Goal: Task Accomplishment & Management: Manage account settings

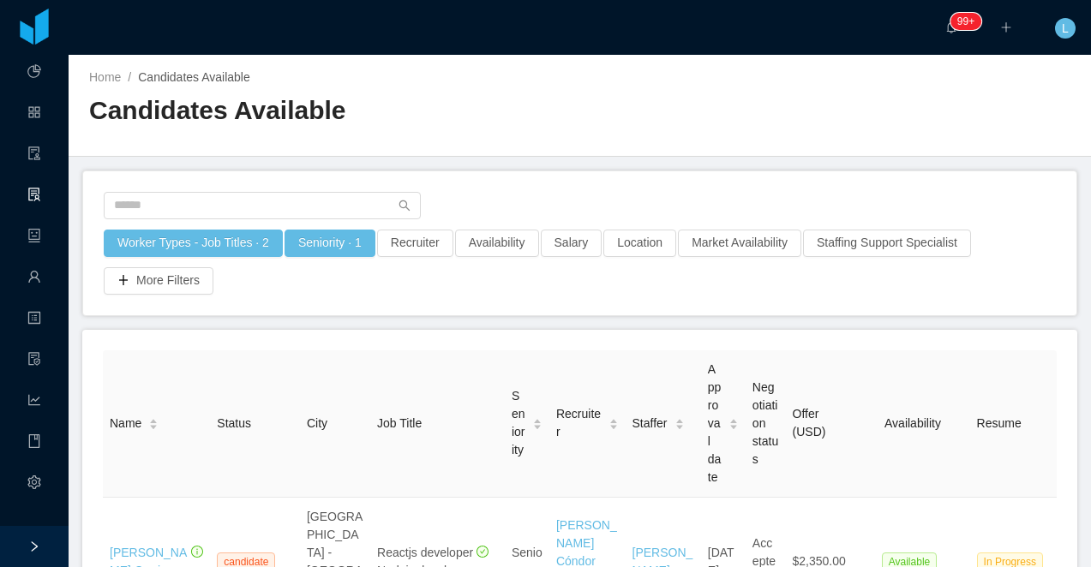
scroll to position [1111, 0]
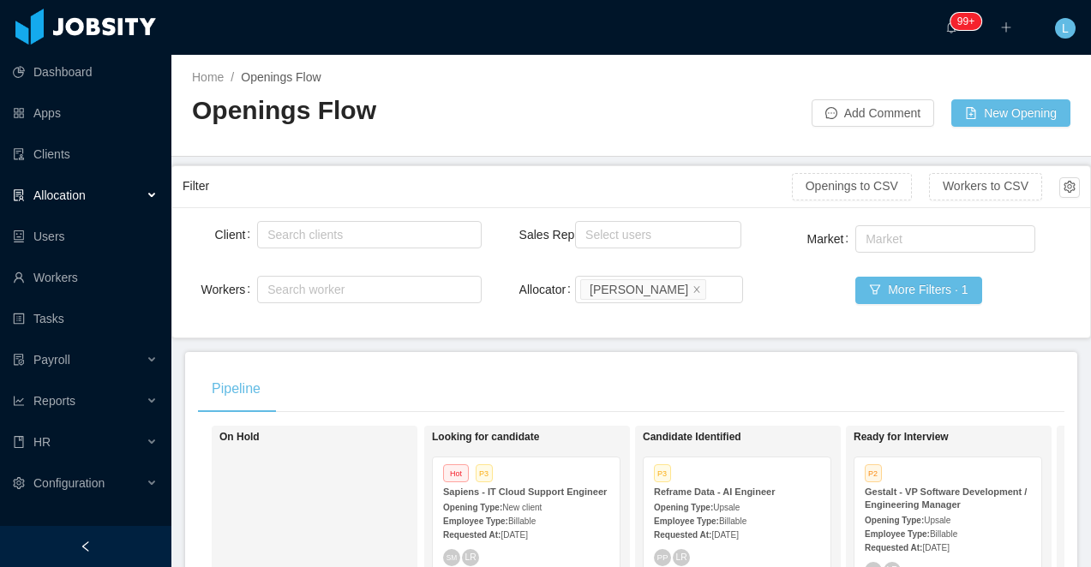
scroll to position [0, 262]
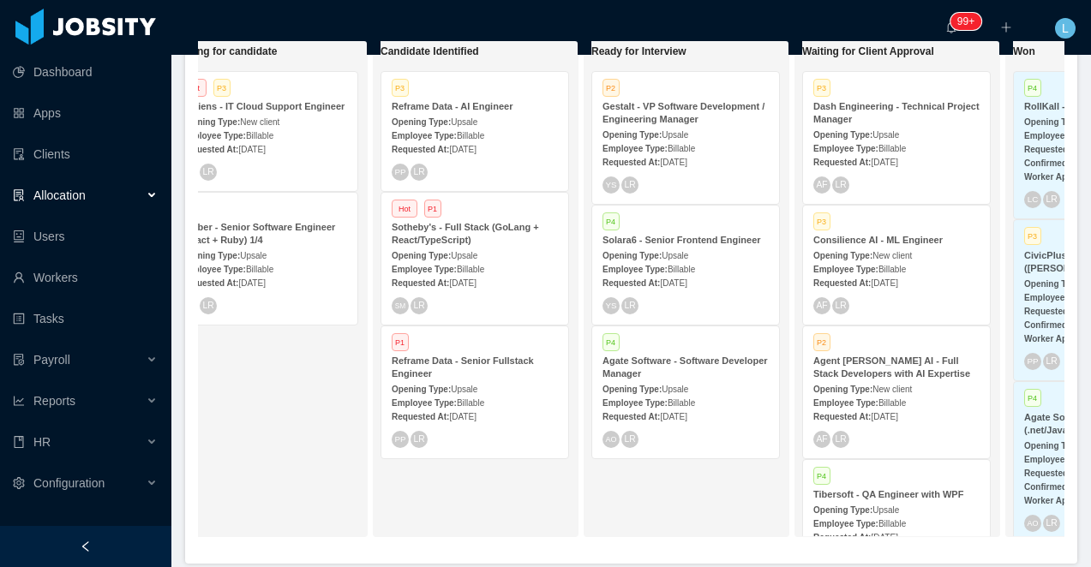
click at [462, 237] on strong "Sotheby's - Full Stack (GoLang + React/TypeScript)" at bounding box center [465, 233] width 147 height 23
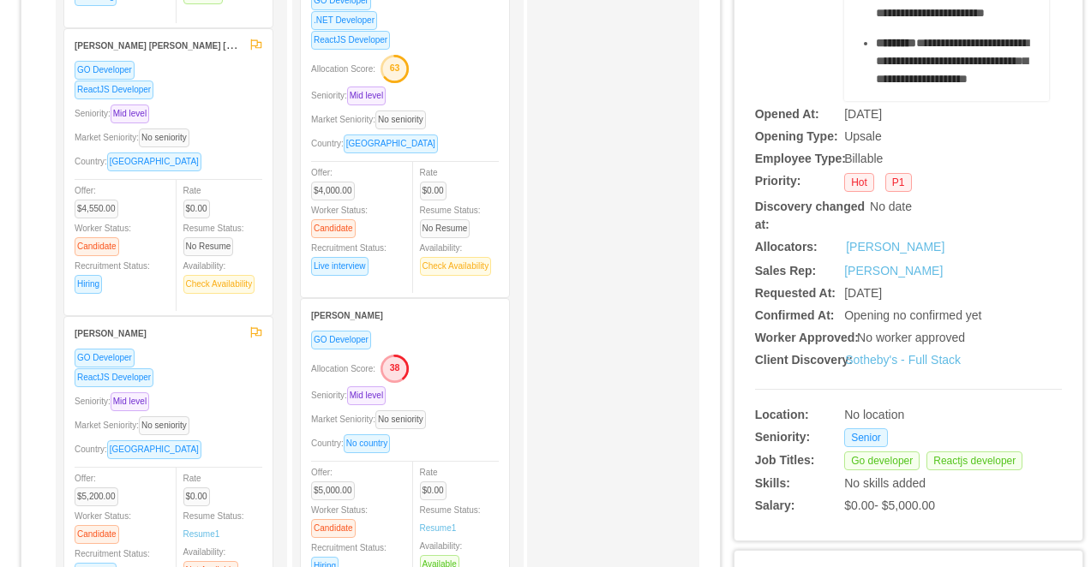
scroll to position [175, 0]
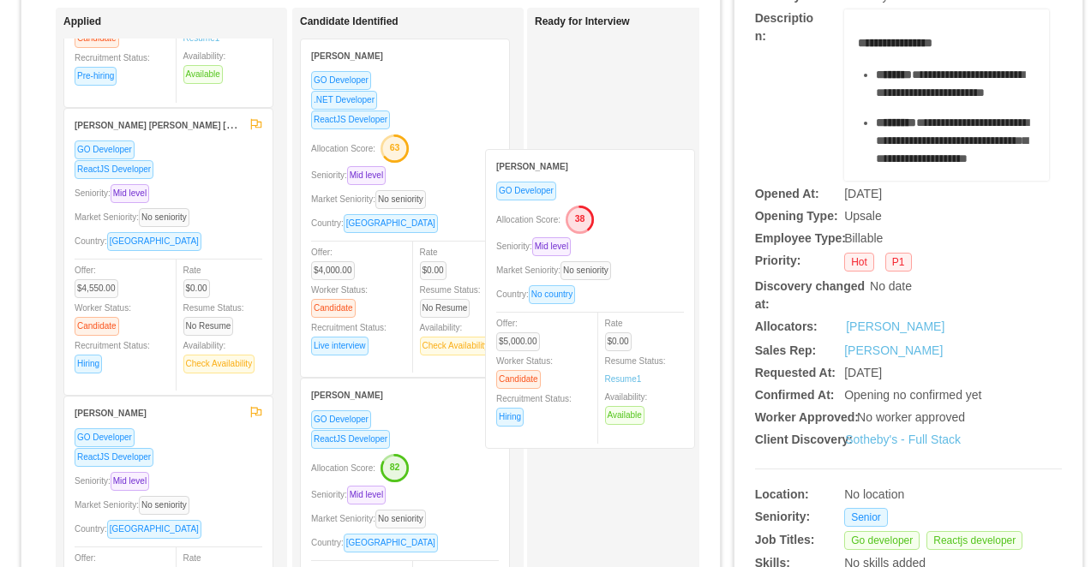
drag, startPoint x: 449, startPoint y: 460, endPoint x: 634, endPoint y: 231, distance: 294.2
click at [634, 231] on div "Applied Emerson Santos Java Developer ReactJS Developer GO Developer Seniority:…" at bounding box center [370, 443] width 657 height 870
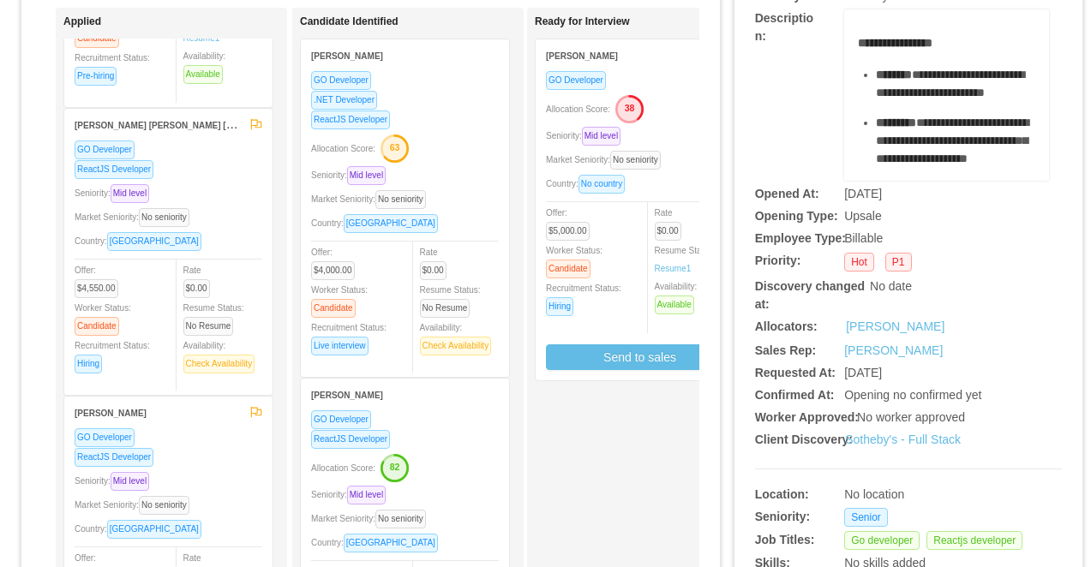
click at [676, 111] on div "Allocation Score: 38" at bounding box center [640, 107] width 188 height 27
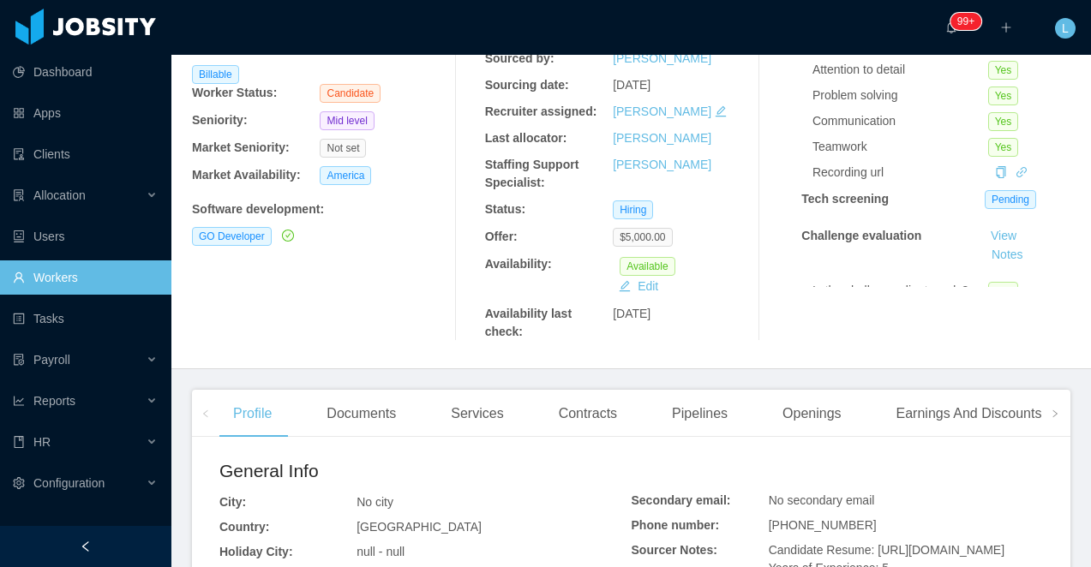
scroll to position [240, 0]
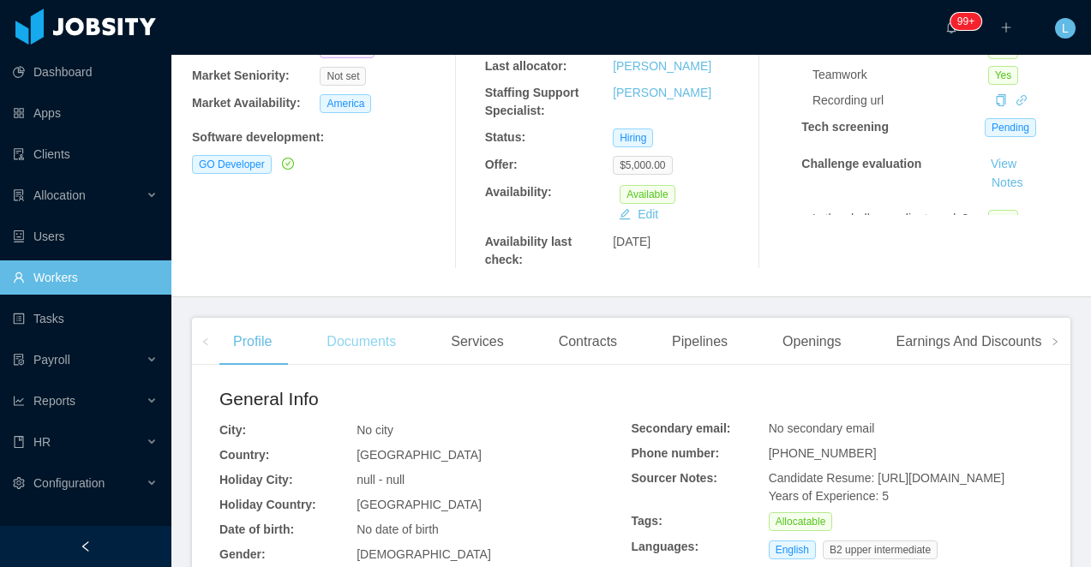
click at [354, 357] on div "Documents" at bounding box center [361, 342] width 97 height 48
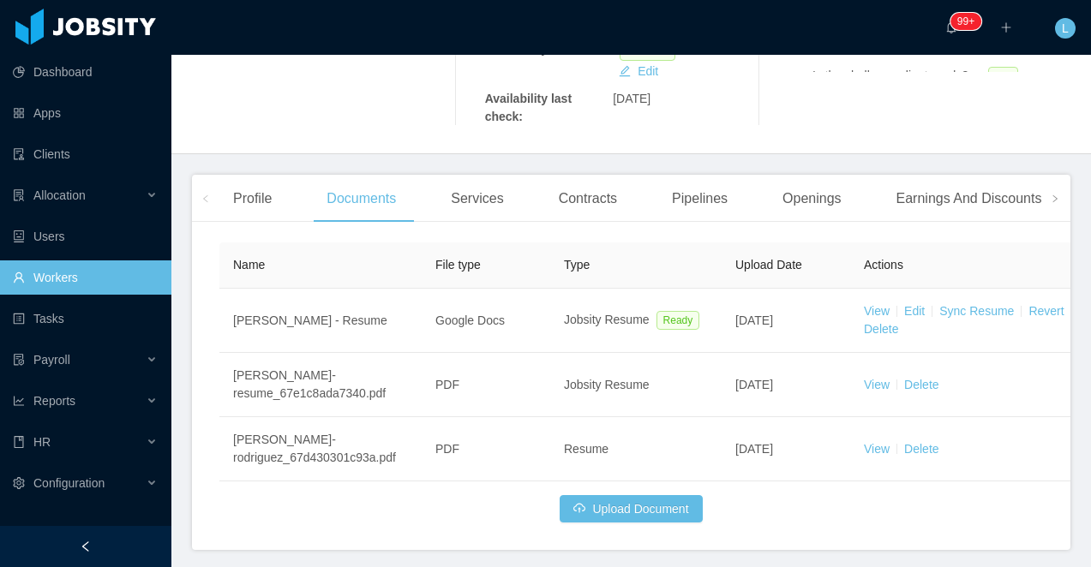
scroll to position [469, 0]
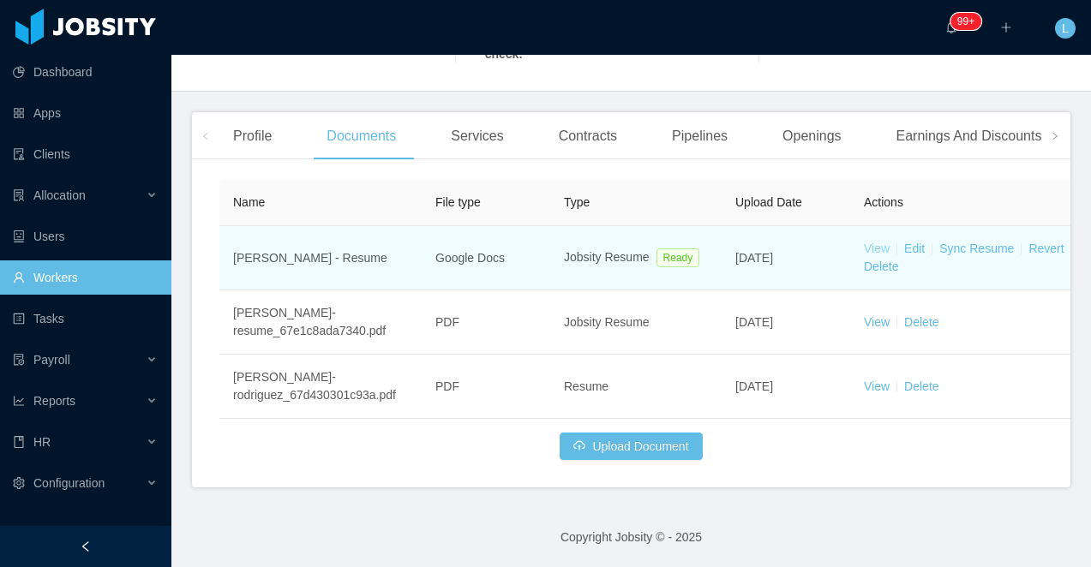
click at [880, 242] on link "View" at bounding box center [877, 249] width 26 height 14
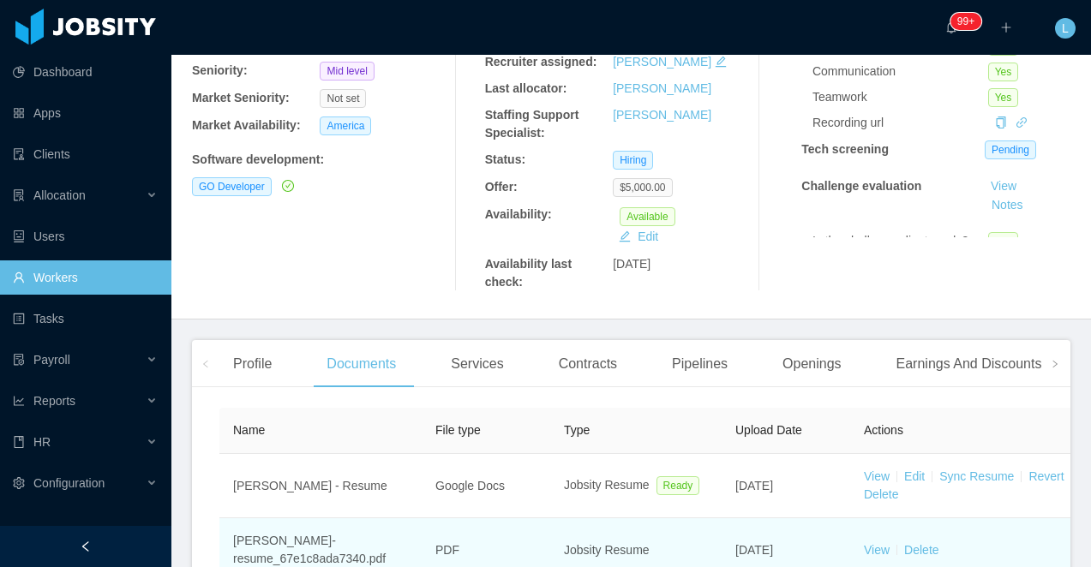
scroll to position [0, 0]
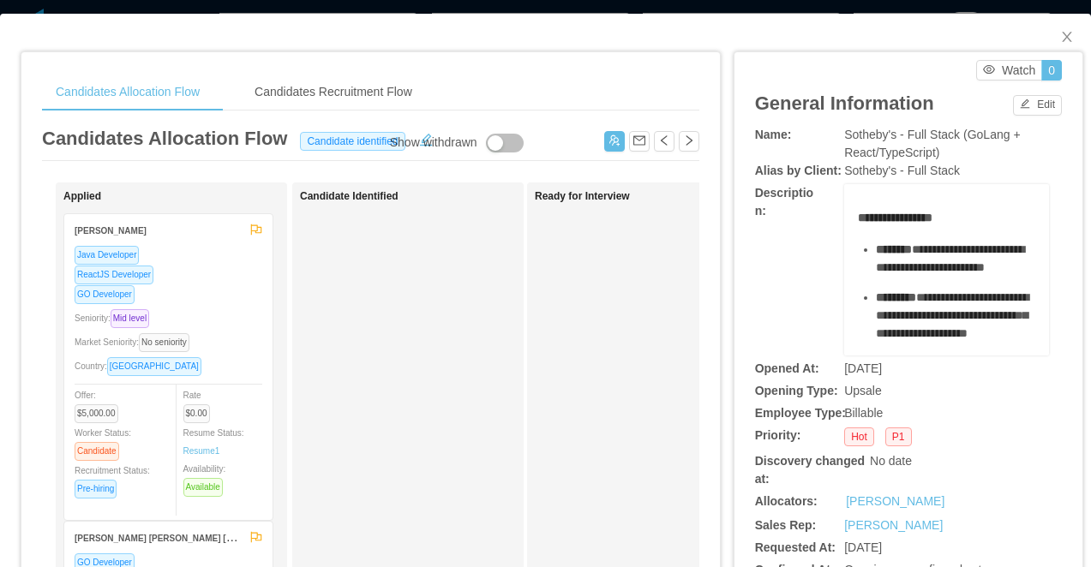
click at [439, 10] on div "Candidates Allocation Flow Candidates Recruitment Flow Candidates Allocation Fl…" at bounding box center [545, 283] width 1091 height 567
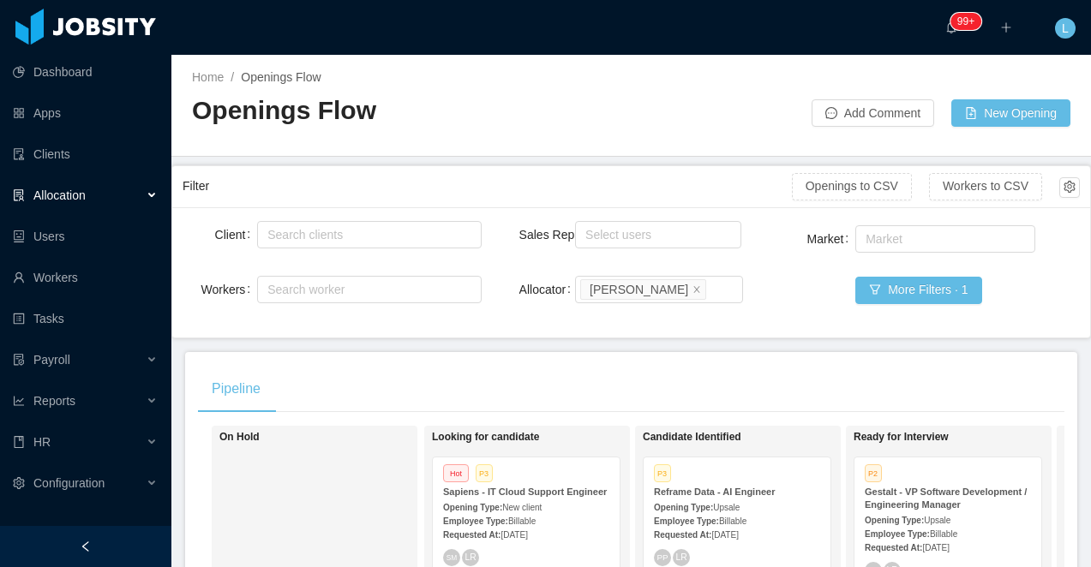
click at [711, 531] on strong "Requested At:" at bounding box center [682, 534] width 57 height 9
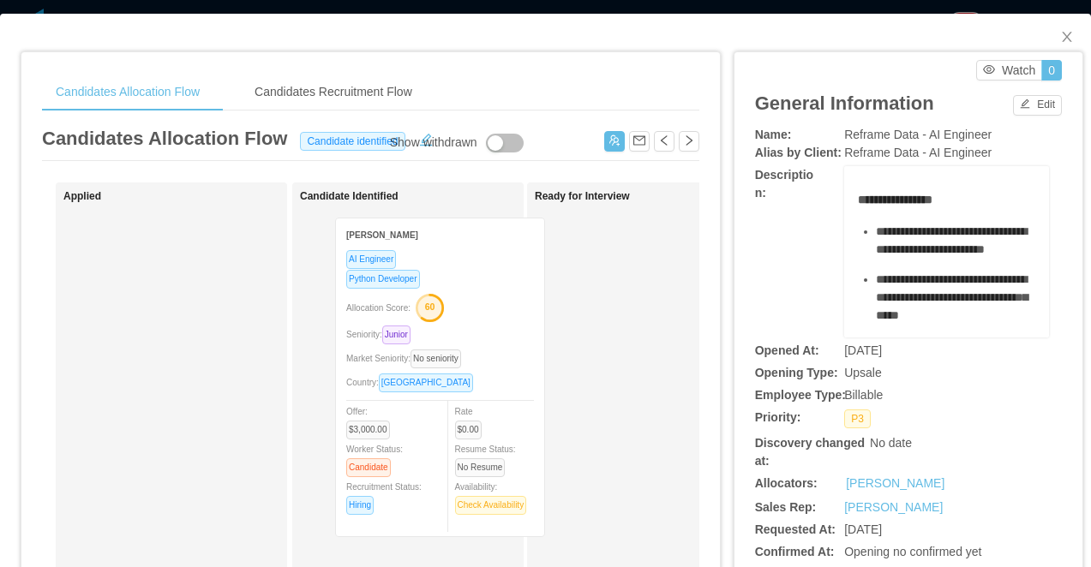
drag, startPoint x: 434, startPoint y: 265, endPoint x: 469, endPoint y: 269, distance: 35.4
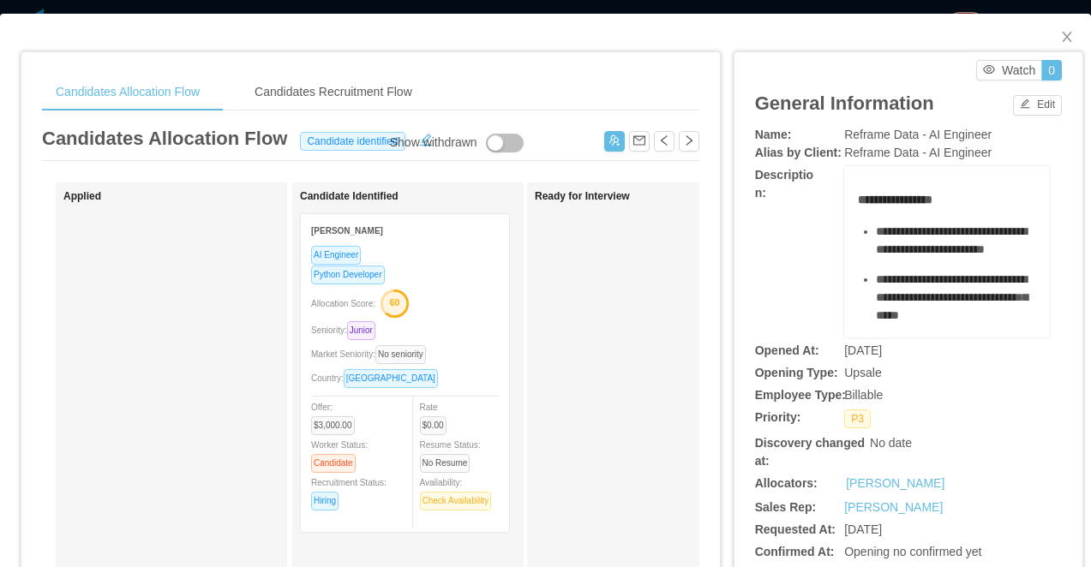
click at [467, 272] on div "Python Developer" at bounding box center [405, 275] width 188 height 20
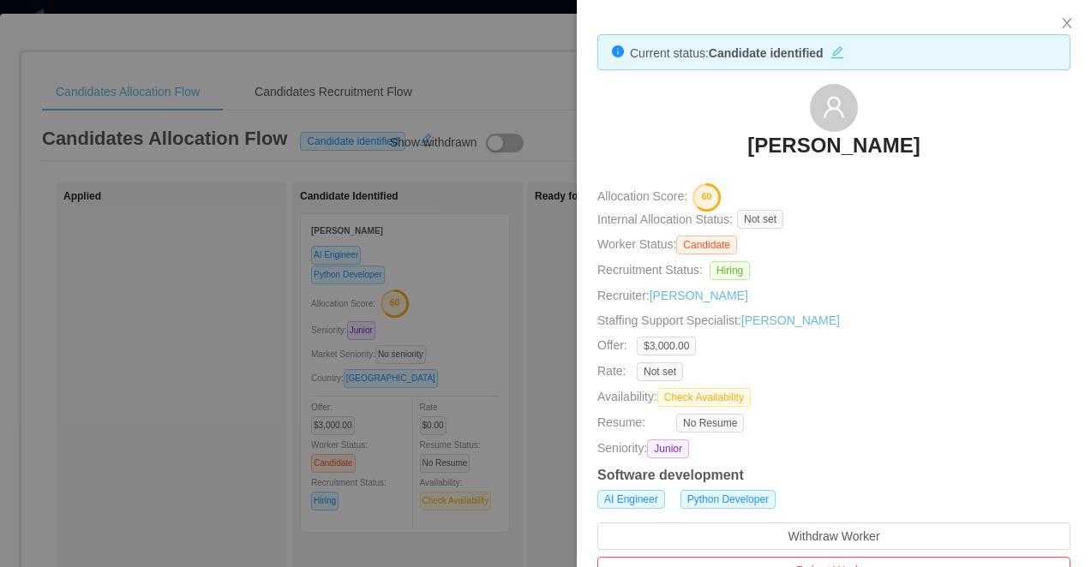
click at [418, 275] on div at bounding box center [545, 283] width 1091 height 567
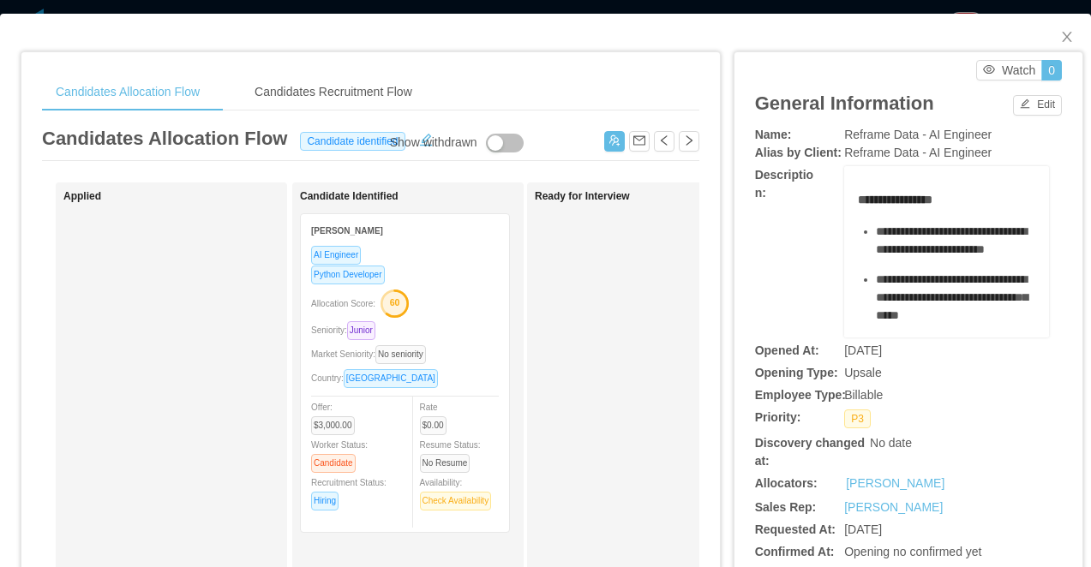
click at [407, 313] on icon "button" at bounding box center [394, 303] width 26 height 26
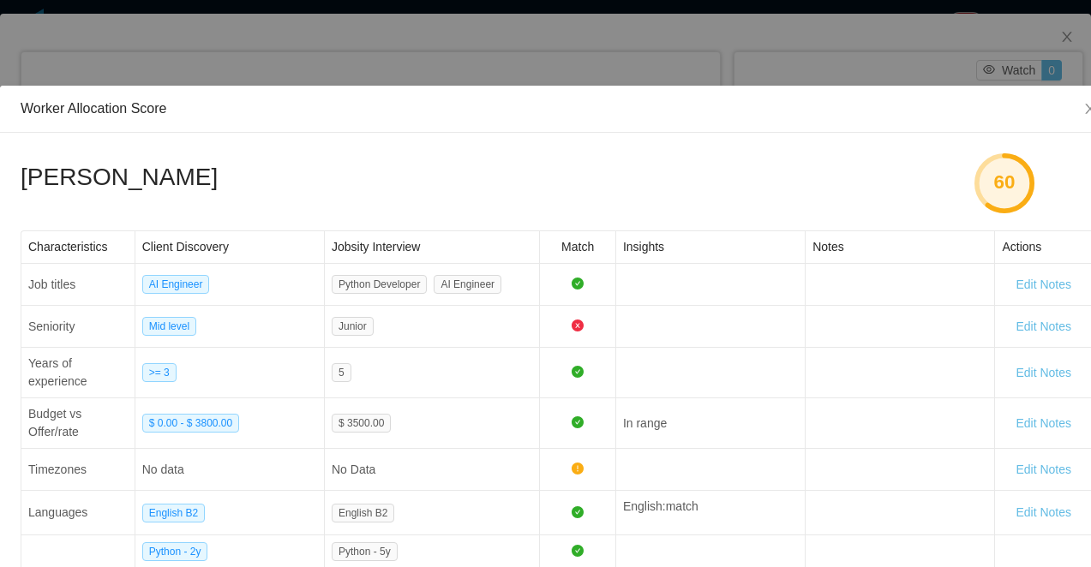
click at [530, 60] on div "Worker Allocation Score Rodrigo Marques 60 Characteristics Client Discovery Job…" at bounding box center [545, 283] width 1091 height 567
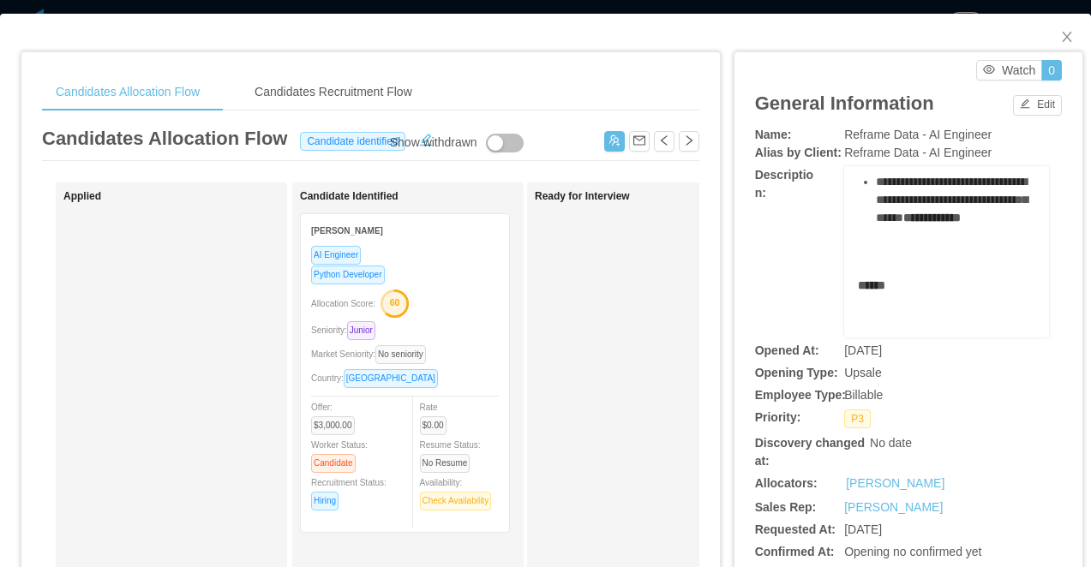
scroll to position [350, 0]
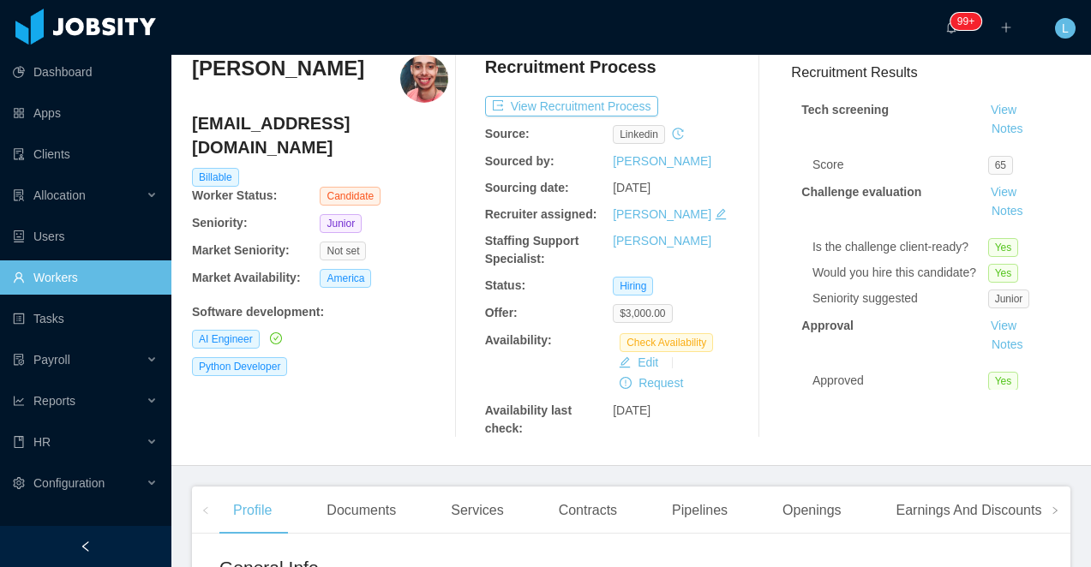
scroll to position [203, 0]
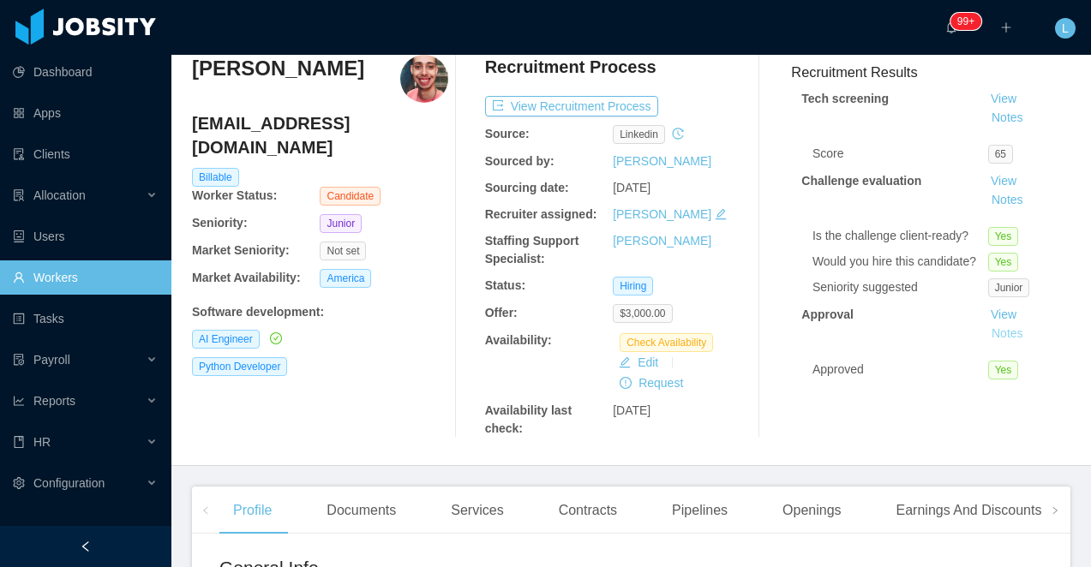
click at [1008, 330] on button "Notes" at bounding box center [1006, 334] width 45 height 21
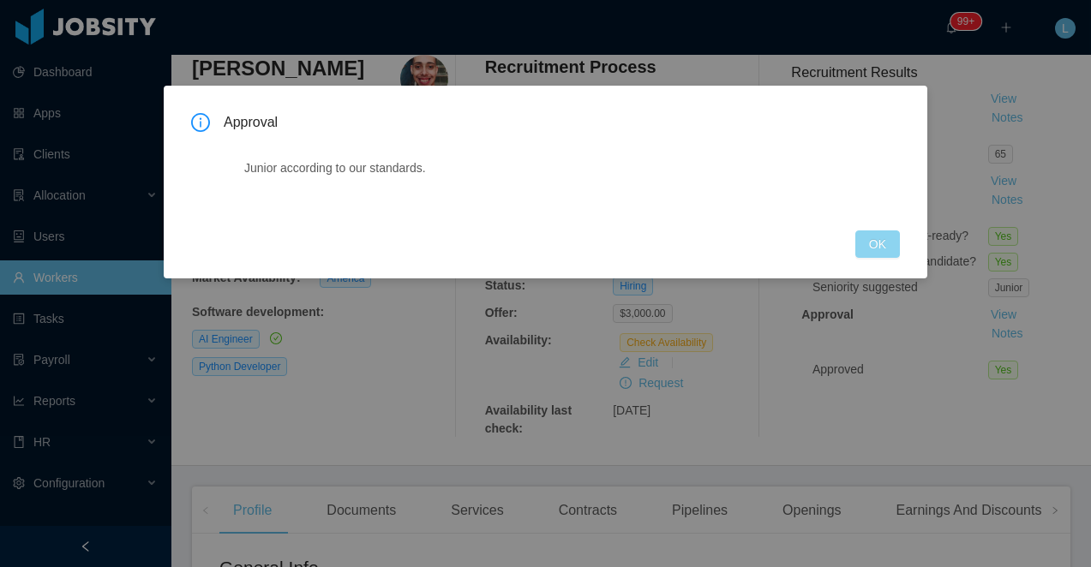
click at [884, 247] on button "OK" at bounding box center [877, 243] width 45 height 27
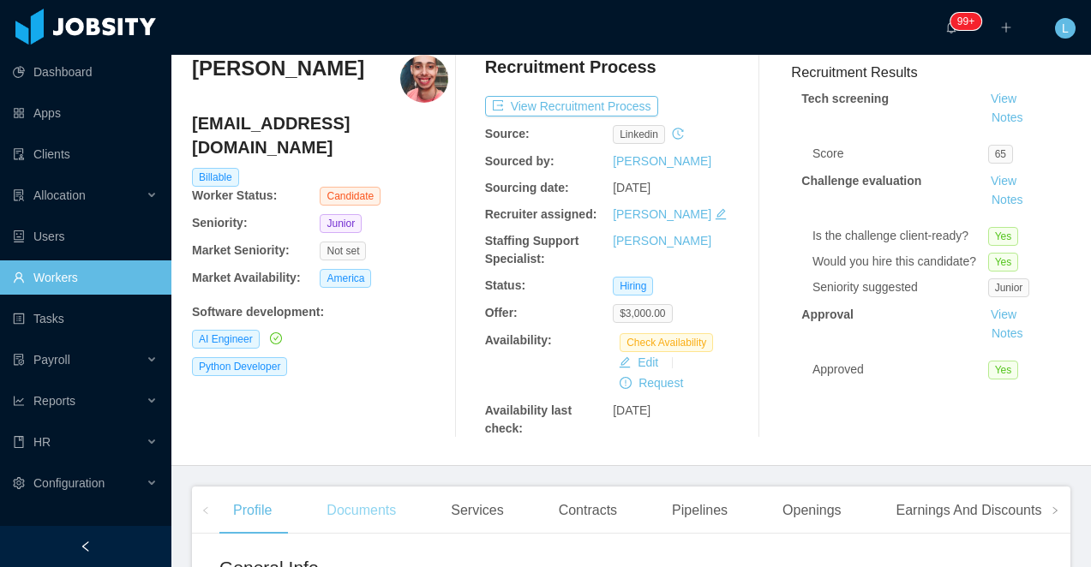
click at [380, 512] on div "Documents" at bounding box center [361, 511] width 97 height 48
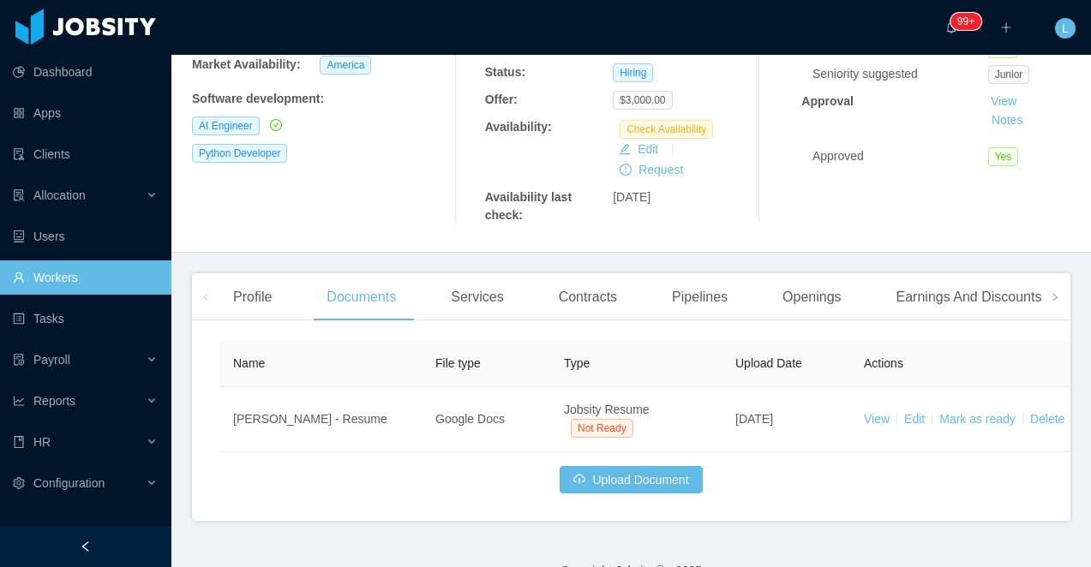
scroll to position [294, 0]
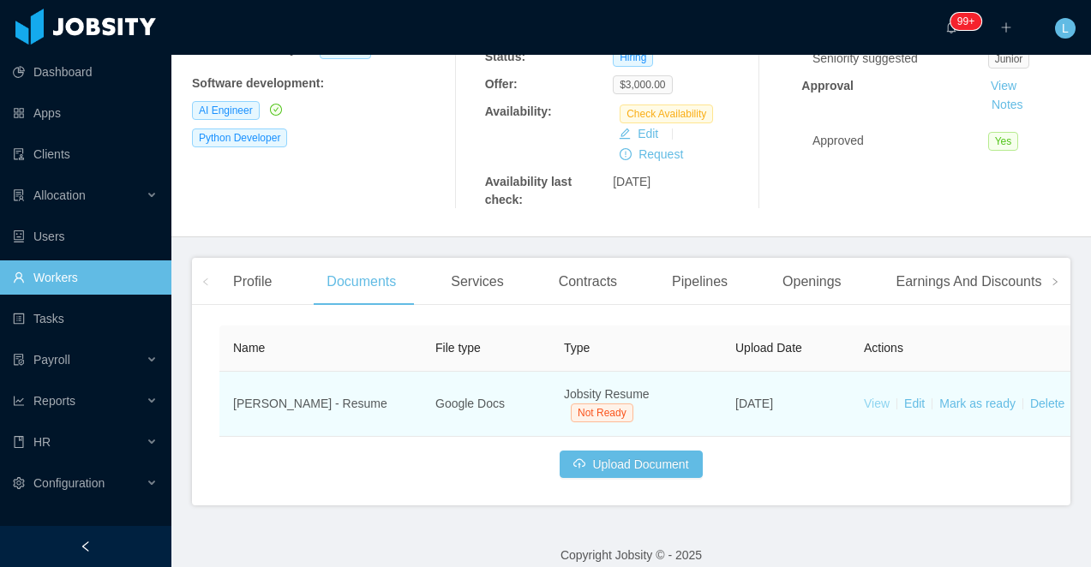
click at [875, 408] on link "View" at bounding box center [877, 404] width 26 height 14
click at [966, 398] on link "Mark as ready" at bounding box center [977, 404] width 76 height 14
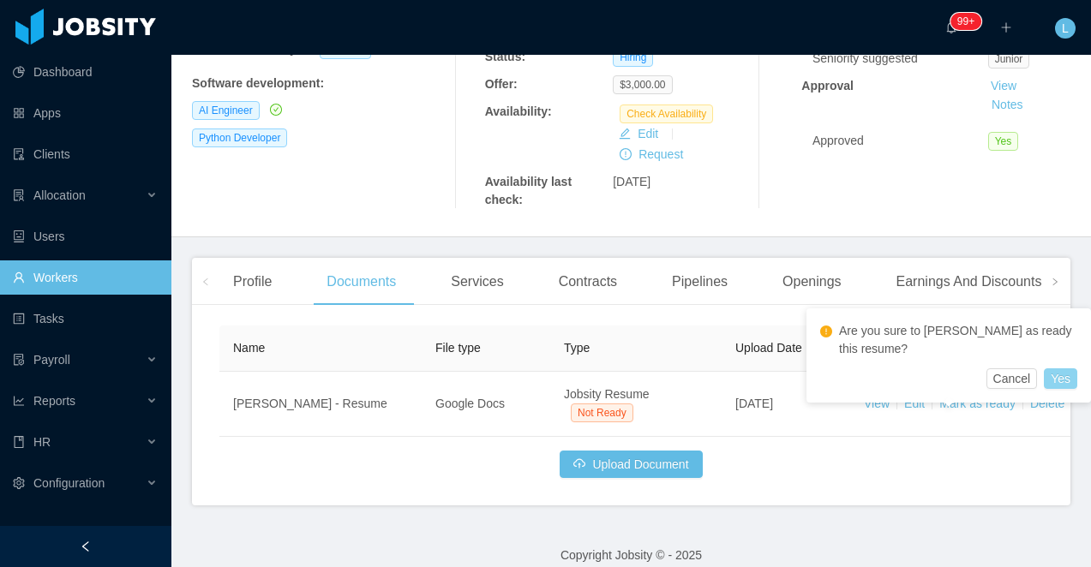
click at [1062, 380] on button "Yes" at bounding box center [1060, 378] width 33 height 21
